Goal: Information Seeking & Learning: Learn about a topic

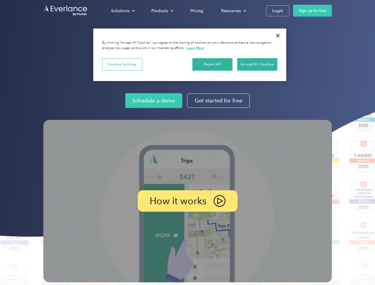
click at [188, 143] on img at bounding box center [187, 201] width 289 height 163
click at [123, 11] on div "Solutions" at bounding box center [120, 10] width 18 height 7
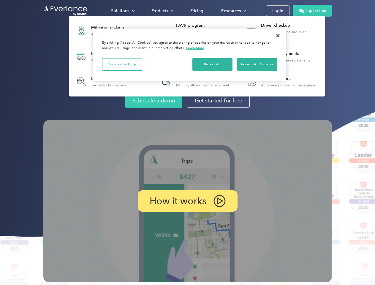
click at [162, 11] on div "Products" at bounding box center [160, 10] width 17 height 7
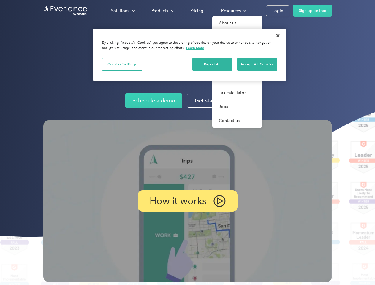
click at [233, 11] on div "Resources" at bounding box center [231, 10] width 20 height 7
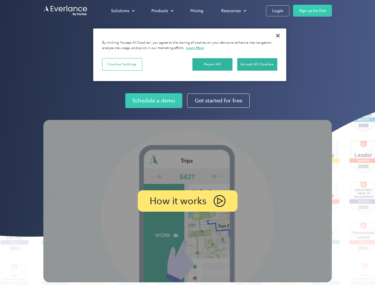
click at [188, 201] on p "How it works" at bounding box center [178, 201] width 57 height 7
click at [122, 64] on button "Cookies Settings" at bounding box center [122, 64] width 40 height 12
click at [0, 0] on div "When you visit any website, it may store or retrieve information on your browse…" at bounding box center [0, 0] width 0 height 0
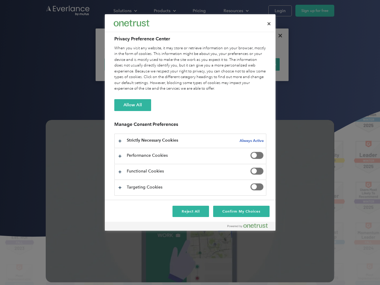
click at [257, 64] on div "When you visit any website, it may store or retrieve information on your browse…" at bounding box center [190, 68] width 152 height 46
click at [278, 36] on div at bounding box center [190, 142] width 380 height 285
